Goal: Task Accomplishment & Management: Manage account settings

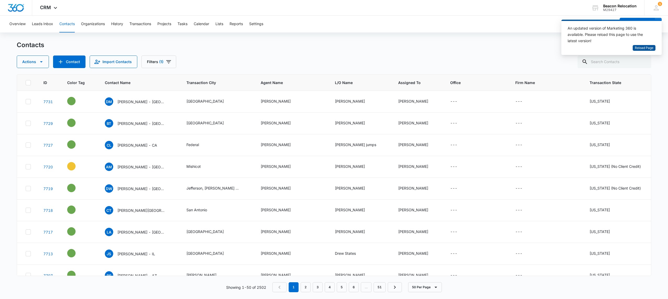
click at [645, 50] on span "Reload Page" at bounding box center [644, 48] width 19 height 5
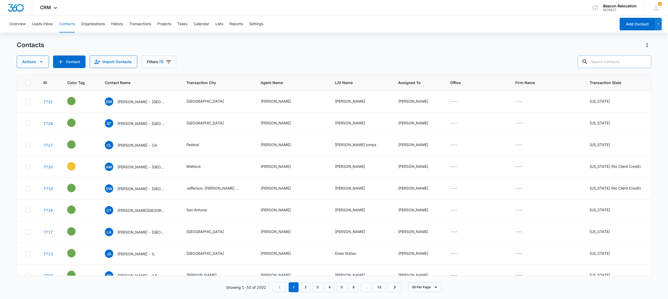
click at [613, 63] on input "text" at bounding box center [615, 61] width 74 height 13
type input "[GEOGRAPHIC_DATA]"
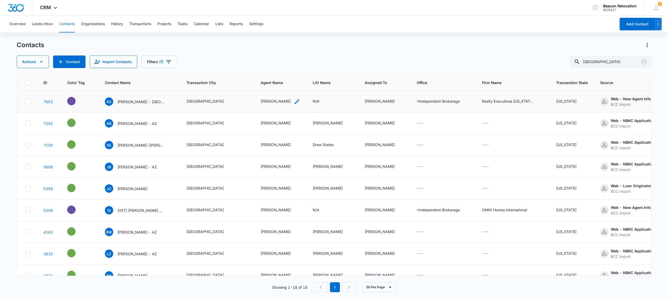
click at [261, 101] on div "[PERSON_NAME]" at bounding box center [276, 100] width 30 height 5
drag, startPoint x: 281, startPoint y: 68, endPoint x: 239, endPoint y: 70, distance: 42.4
click at [240, 70] on input "[PERSON_NAME]" at bounding box center [272, 68] width 66 height 13
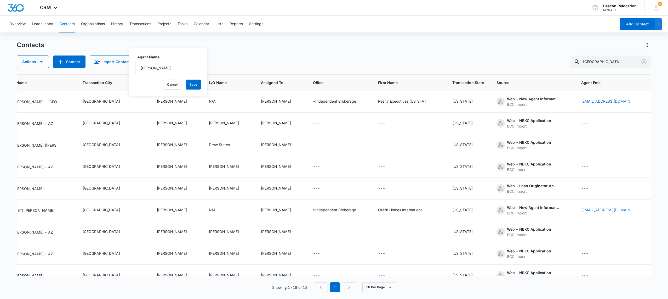
scroll to position [0, 135]
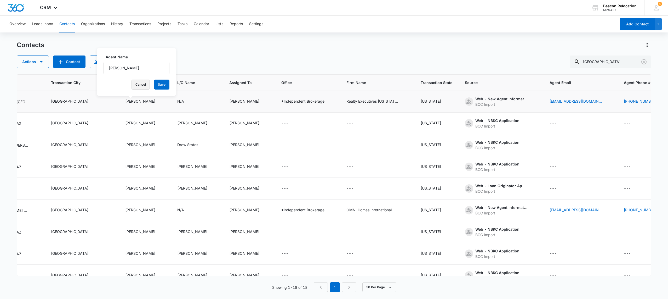
click at [132, 85] on button "Cancel" at bounding box center [141, 85] width 18 height 10
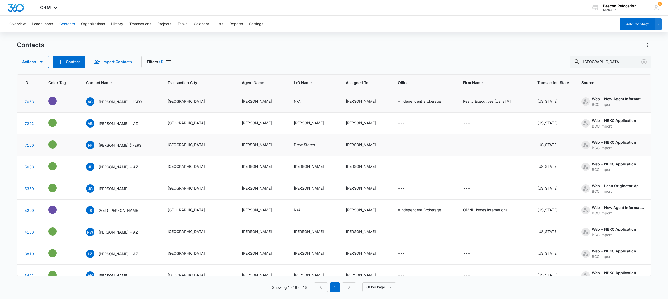
scroll to position [0, 0]
